Goal: Check status: Check status

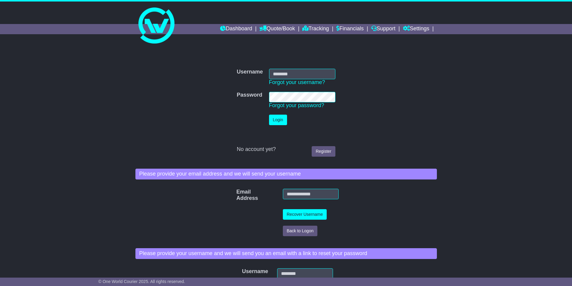
type input "**********"
click at [276, 124] on button "Login" at bounding box center [278, 120] width 18 height 11
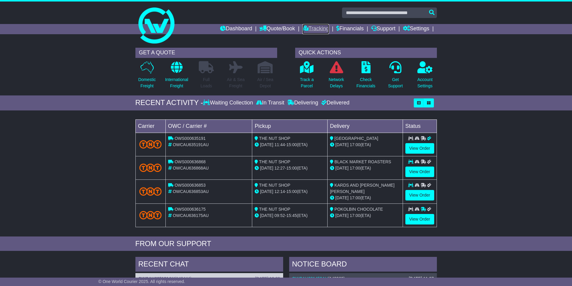
click at [311, 26] on link "Tracking" at bounding box center [315, 29] width 26 height 10
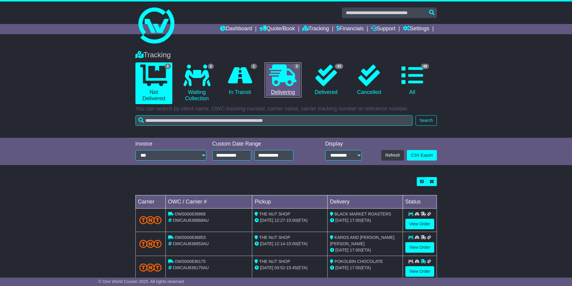
click at [282, 90] on link "2 Delivering" at bounding box center [283, 79] width 37 height 35
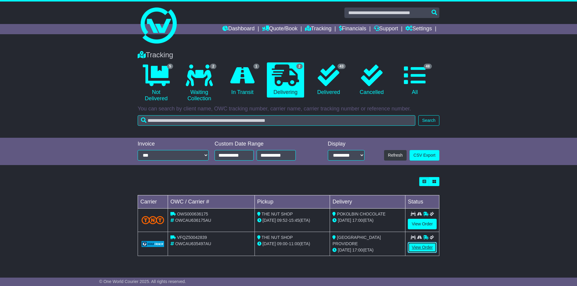
click at [430, 247] on link "View Order" at bounding box center [422, 247] width 29 height 11
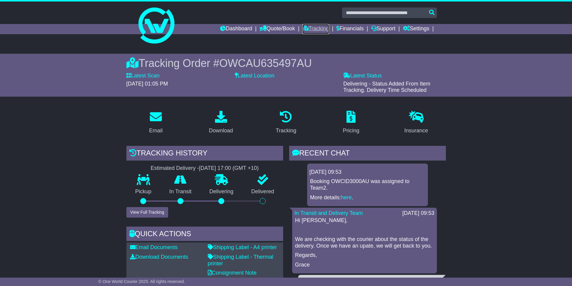
click at [313, 26] on link "Tracking" at bounding box center [315, 29] width 26 height 10
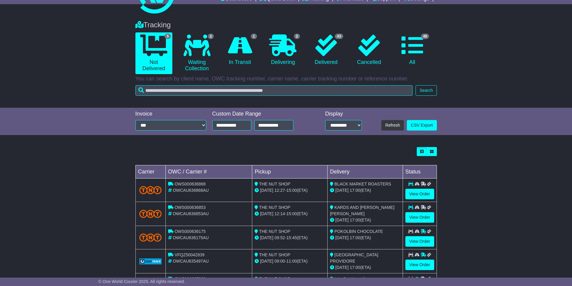
scroll to position [60, 0]
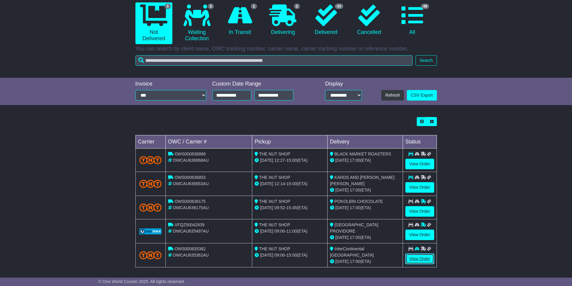
click at [421, 258] on link "View Order" at bounding box center [420, 259] width 29 height 11
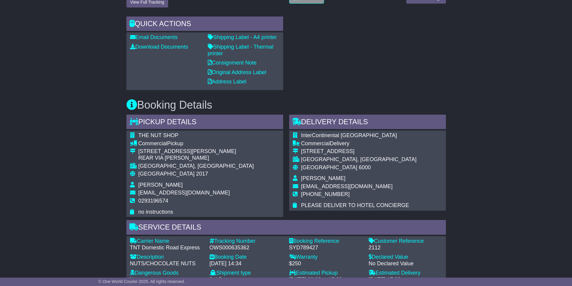
scroll to position [120, 0]
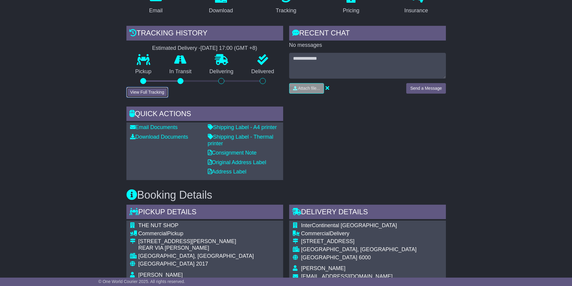
click at [160, 90] on button "View Full Tracking" at bounding box center [147, 92] width 42 height 11
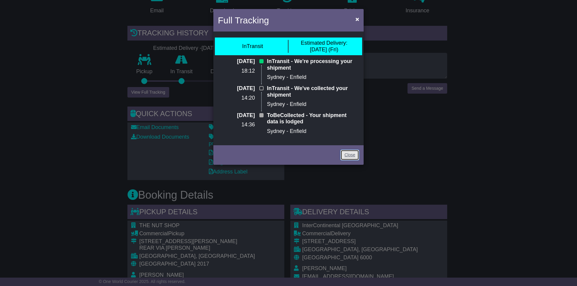
click at [351, 157] on link "Close" at bounding box center [349, 155] width 19 height 11
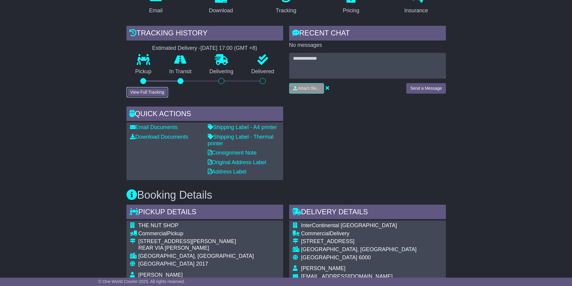
scroll to position [0, 0]
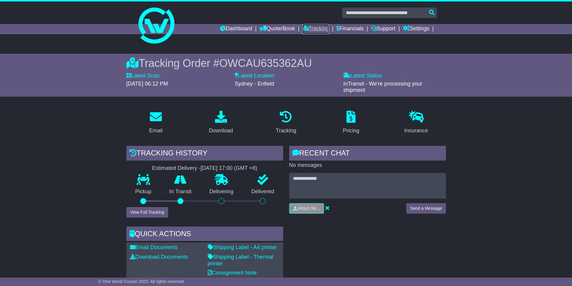
click at [314, 29] on link "Tracking" at bounding box center [315, 29] width 26 height 10
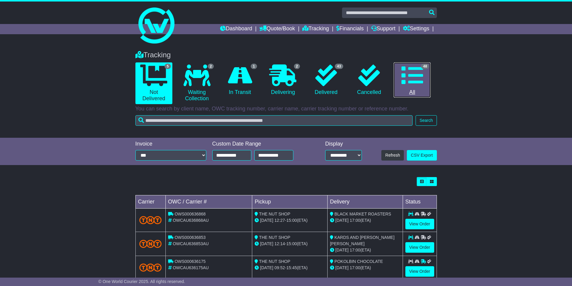
click at [410, 71] on icon at bounding box center [413, 76] width 22 height 22
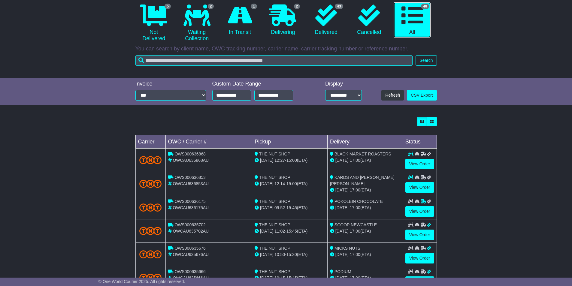
scroll to position [90, 0]
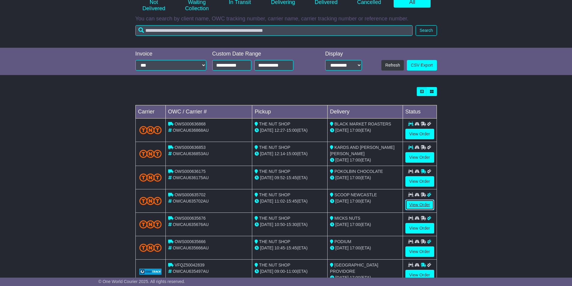
click at [420, 205] on link "View Order" at bounding box center [420, 205] width 29 height 11
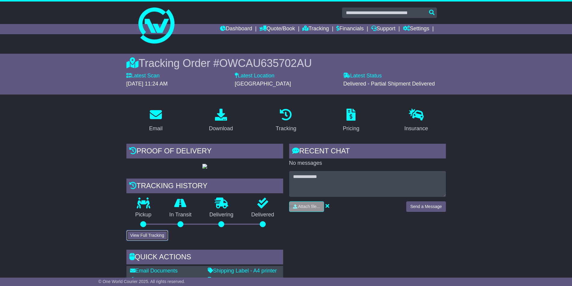
click at [156, 241] on button "View Full Tracking" at bounding box center [147, 235] width 42 height 11
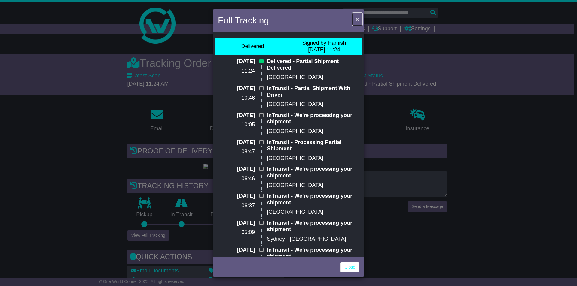
click at [357, 18] on span "×" at bounding box center [357, 19] width 4 height 7
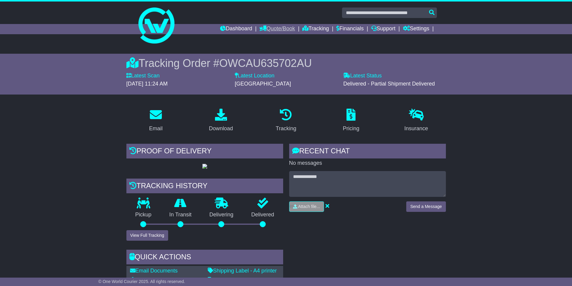
click at [275, 27] on link "Quote/Book" at bounding box center [277, 29] width 35 height 10
click at [275, 37] on link "Domestic" at bounding box center [283, 39] width 47 height 7
